Goal: Check status: Check status

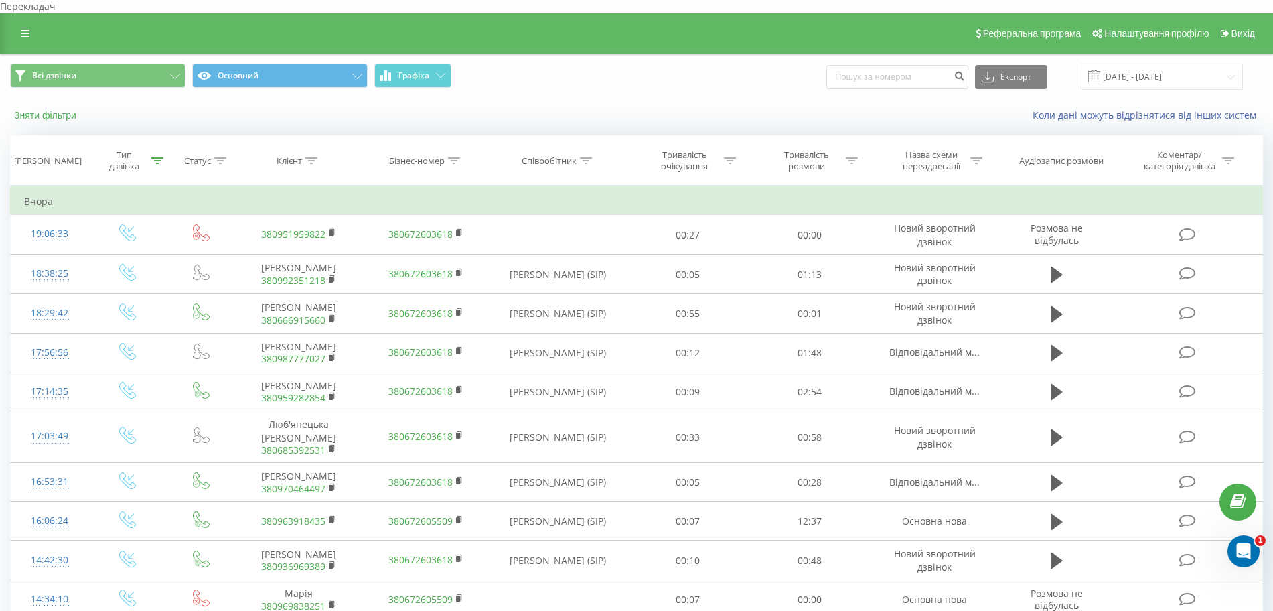
click at [40, 110] on font "Зняти фільтри" at bounding box center [45, 115] width 62 height 11
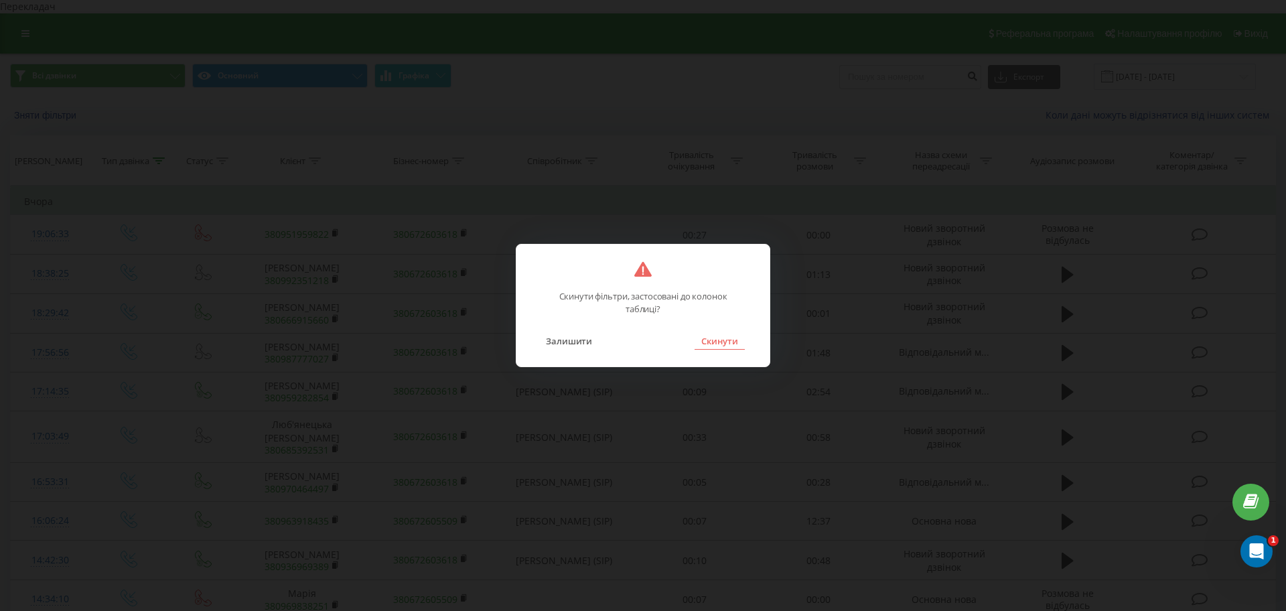
click at [723, 346] on font "Скинути" at bounding box center [719, 341] width 36 height 12
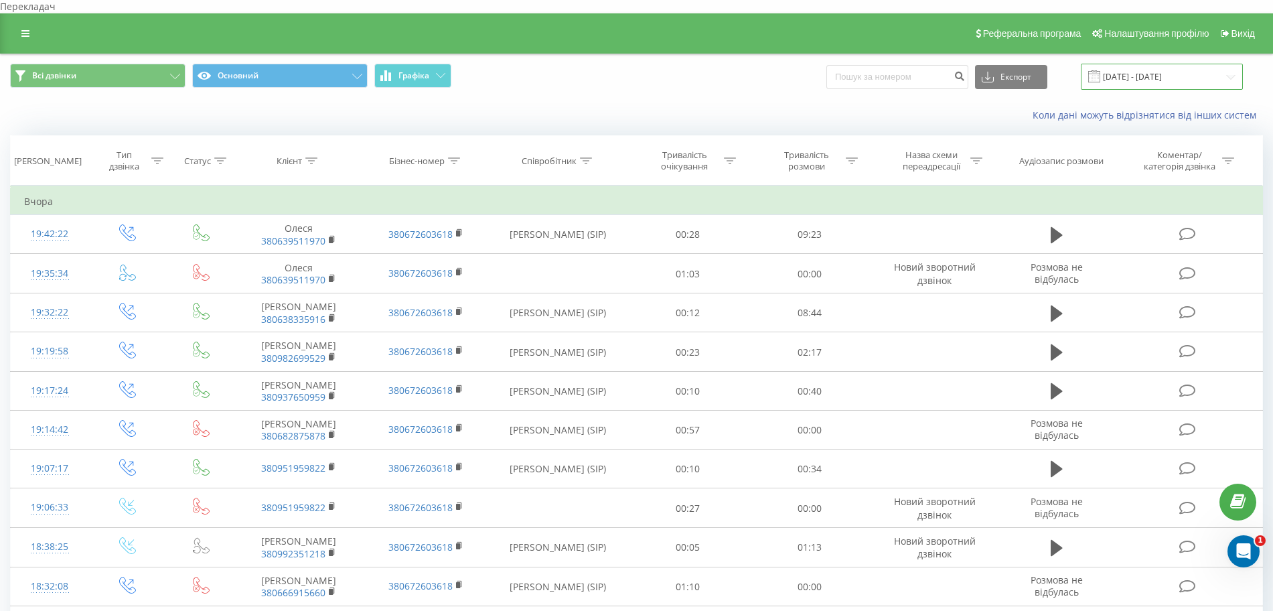
click at [1181, 64] on input "21.07.2025 - 21.08.2025" at bounding box center [1162, 77] width 162 height 26
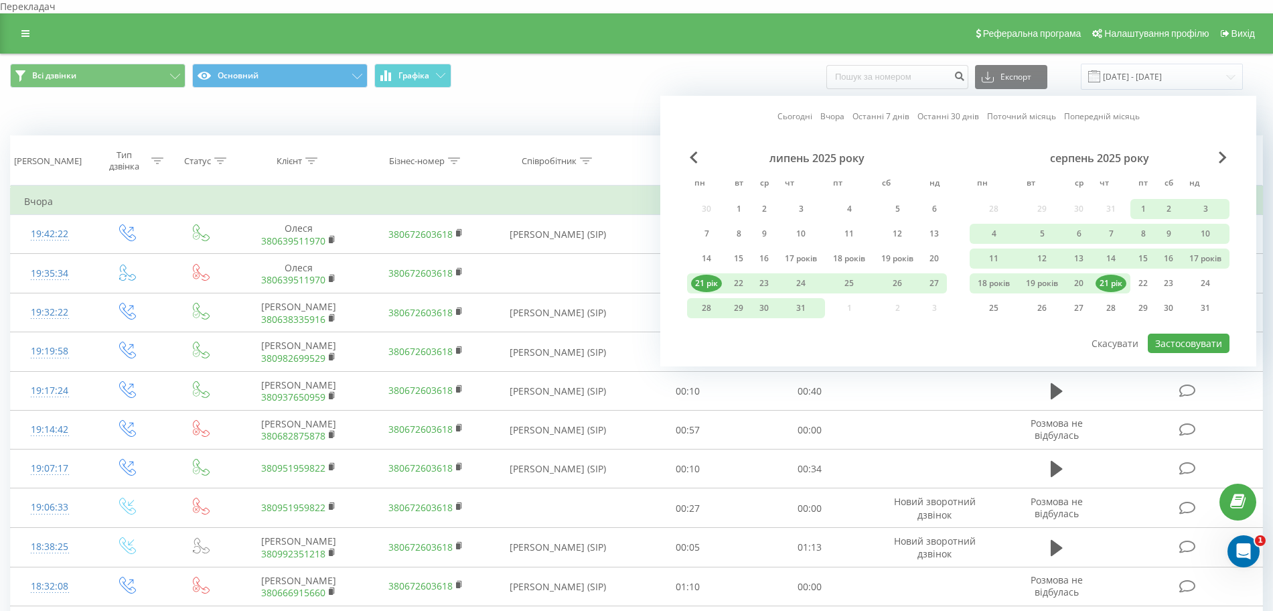
click at [891, 111] on font "Останні 7 днів" at bounding box center [881, 116] width 57 height 11
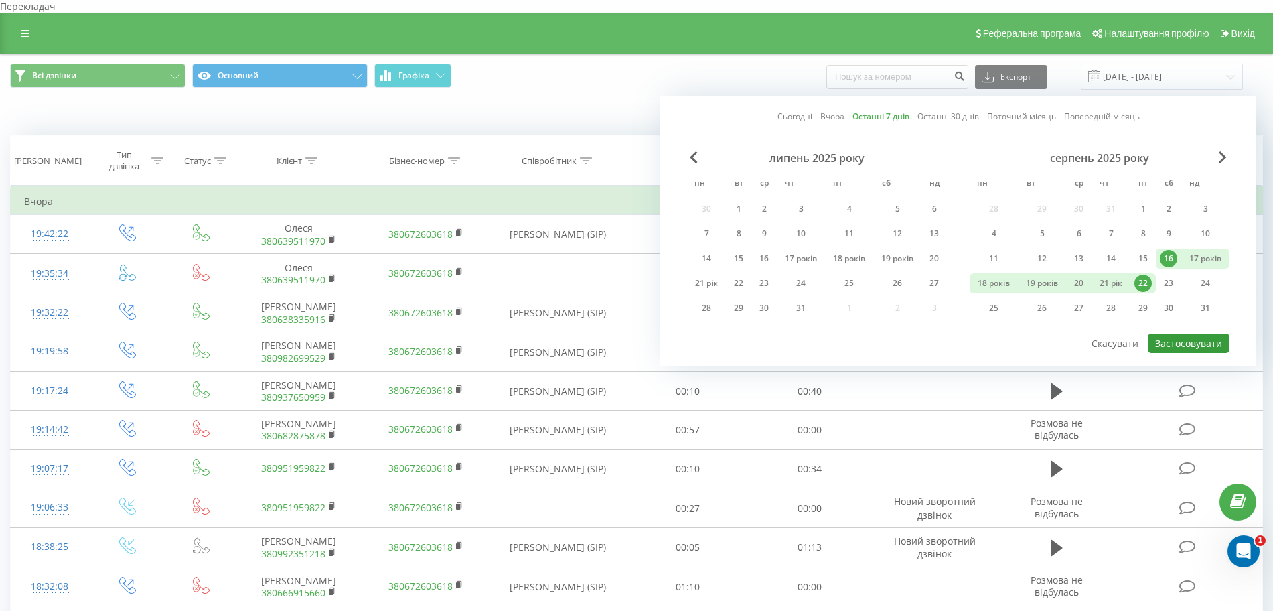
click at [1189, 337] on font "Застосовувати" at bounding box center [1189, 343] width 67 height 13
type input "[DATE] - [DATE]"
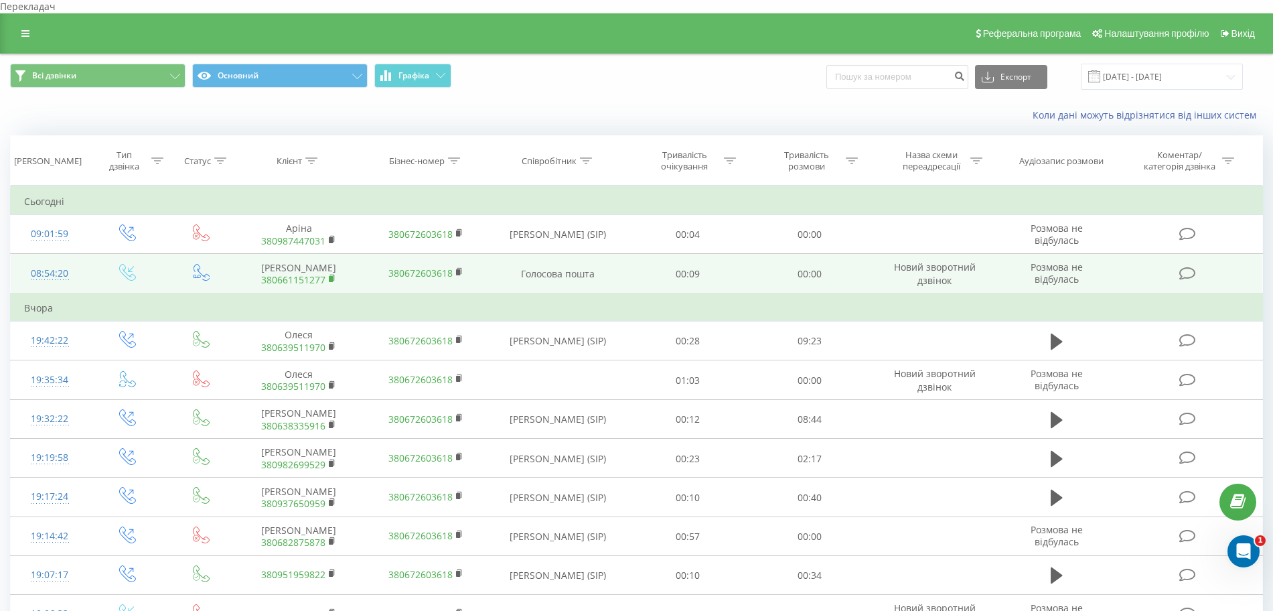
click at [330, 275] on icon at bounding box center [332, 278] width 7 height 9
